Goal: Task Accomplishment & Management: Use online tool/utility

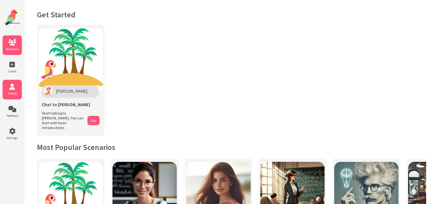
click at [14, 90] on icon at bounding box center [12, 87] width 19 height 6
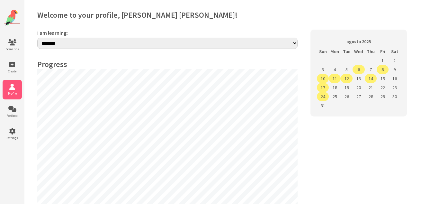
select select "**"
click at [321, 95] on td "24" at bounding box center [323, 96] width 12 height 9
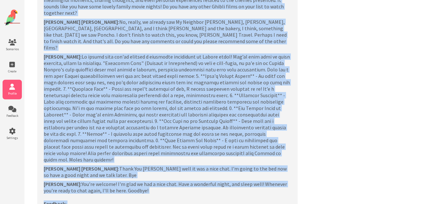
scroll to position [1408, 0]
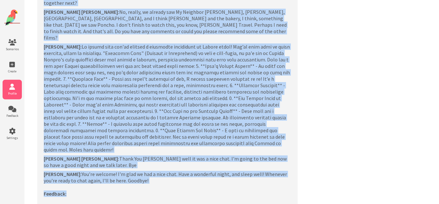
drag, startPoint x: 45, startPoint y: 79, endPoint x: 132, endPoint y: 112, distance: 93.3
copy div "[PERSON_NAME]: How was your day? [PERSON_NAME] [PERSON_NAME]: Hi [PERSON_NAME],…"
